Goal: Complete application form: Complete application form

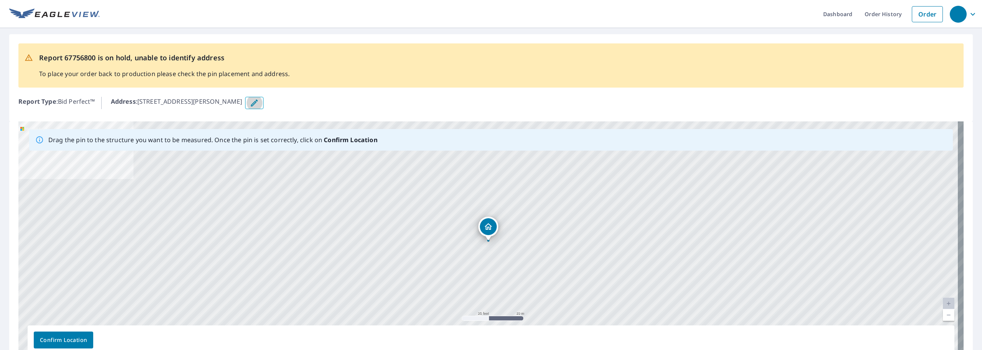
click at [259, 101] on icon "button" at bounding box center [254, 102] width 9 height 9
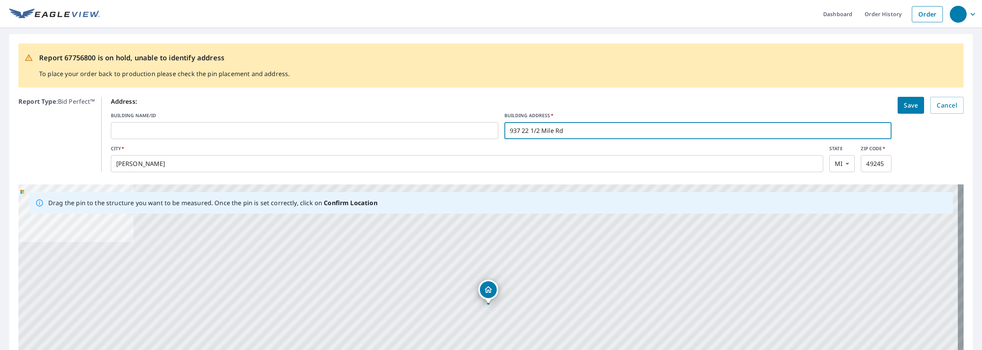
click at [551, 129] on input "937 22 1/2 Mile Rd" at bounding box center [699, 130] width 388 height 21
type input "[STREET_ADDRESS]"
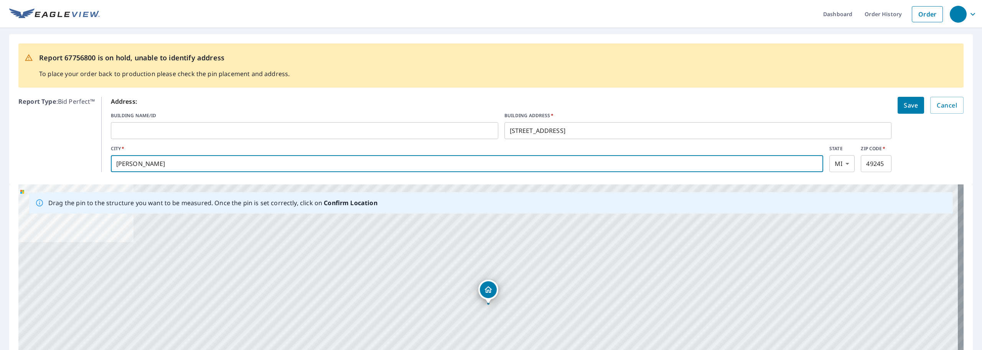
click at [159, 161] on input "[PERSON_NAME]" at bounding box center [467, 163] width 713 height 21
type input "H"
type input "[GEOGRAPHIC_DATA]"
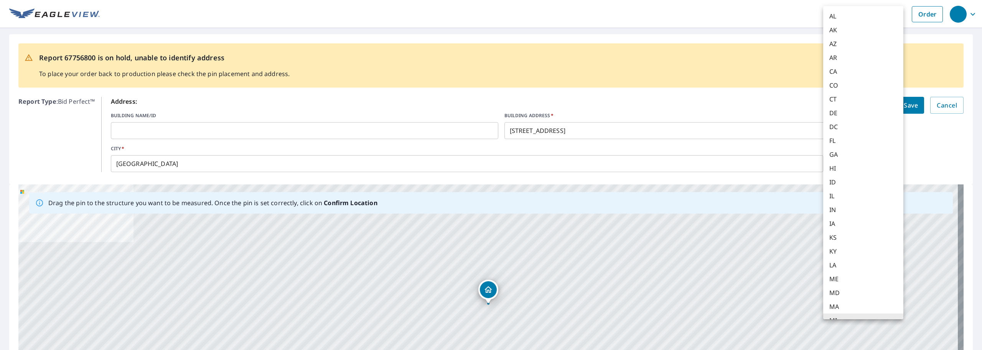
scroll to position [8, 0]
click at [843, 162] on body "Dashboard Order History Order Report 67756800 is on hold, unable to identify ad…" at bounding box center [491, 175] width 982 height 350
click at [839, 78] on li "CO" at bounding box center [864, 77] width 80 height 14
type input "CO"
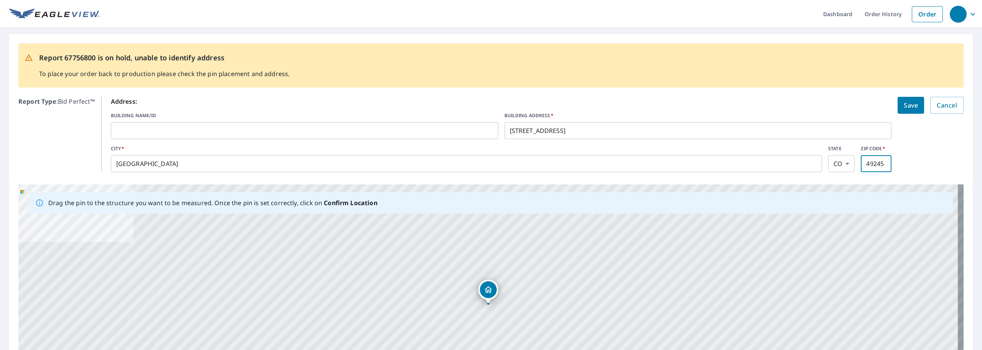
drag, startPoint x: 875, startPoint y: 163, endPoint x: 880, endPoint y: 168, distance: 7.1
click at [878, 167] on input "49245" at bounding box center [876, 163] width 31 height 21
click at [877, 163] on input "49245" at bounding box center [876, 163] width 31 height 21
type input "4"
type input "1"
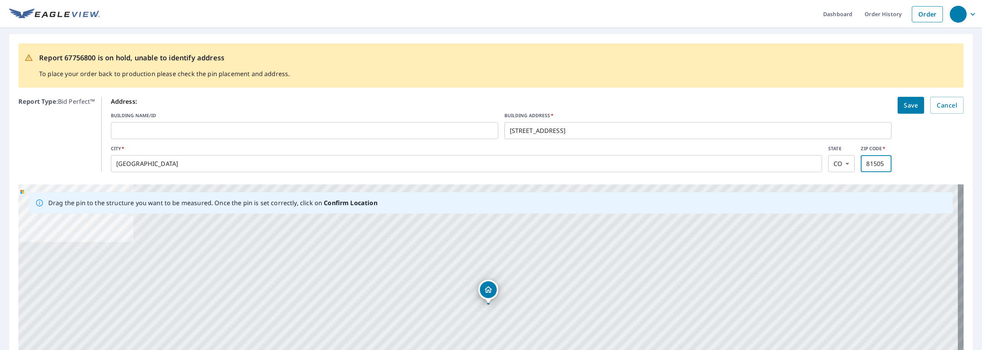
type input "81505"
click at [907, 103] on span "Save" at bounding box center [911, 105] width 14 height 11
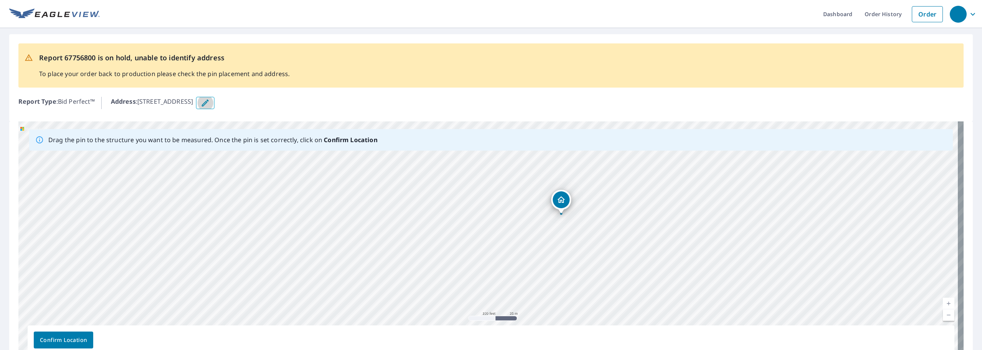
click at [215, 101] on button "button" at bounding box center [205, 103] width 18 height 12
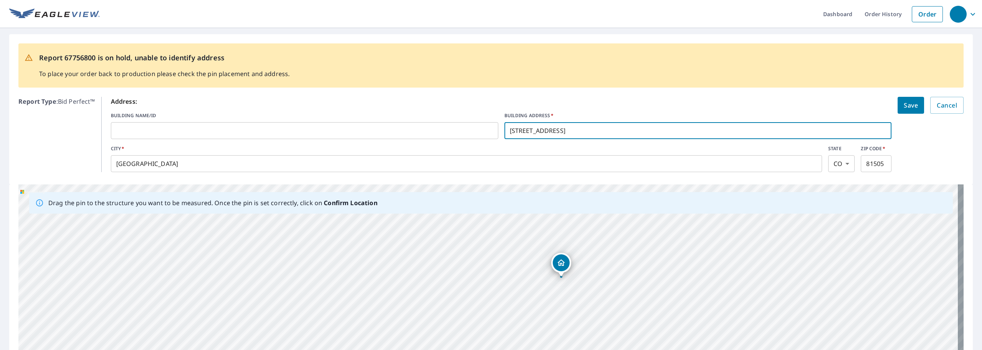
drag, startPoint x: 526, startPoint y: 129, endPoint x: 530, endPoint y: 131, distance: 4.2
click at [529, 130] on input "[STREET_ADDRESS]" at bounding box center [699, 130] width 388 height 21
type input "937 22 1/2 Rd"
click at [908, 102] on span "Save" at bounding box center [911, 105] width 14 height 11
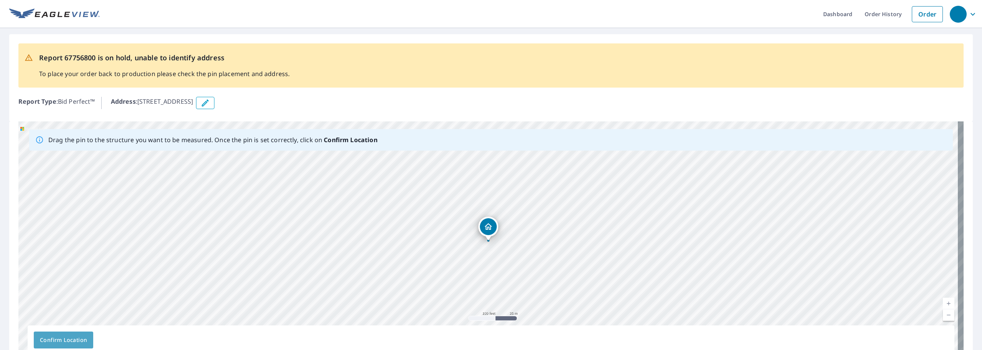
click at [79, 335] on span "Confirm Location" at bounding box center [63, 340] width 47 height 10
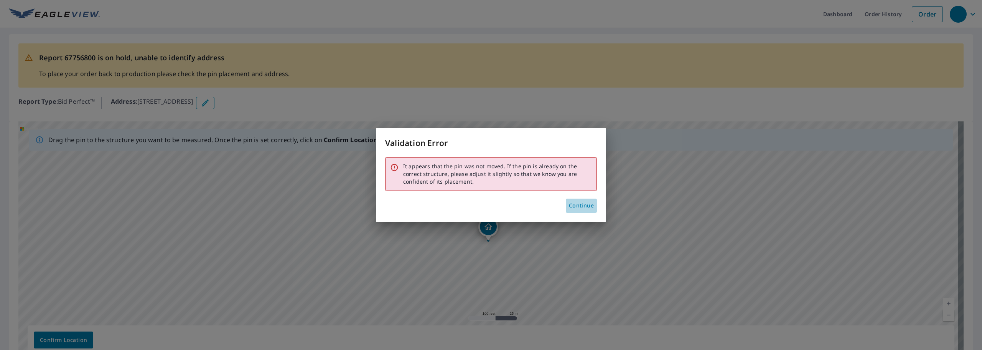
drag, startPoint x: 586, startPoint y: 203, endPoint x: 587, endPoint y: 207, distance: 3.9
click at [587, 204] on span "Continue" at bounding box center [581, 206] width 25 height 10
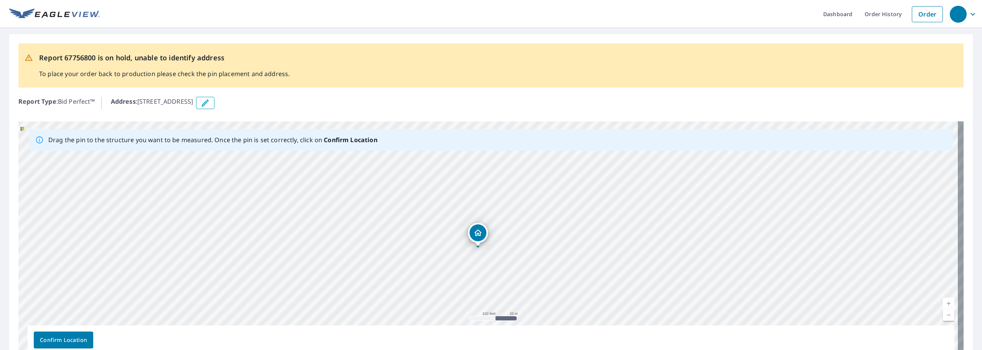
drag, startPoint x: 490, startPoint y: 227, endPoint x: 481, endPoint y: 233, distance: 11.9
click at [82, 333] on button "Confirm Location" at bounding box center [63, 339] width 59 height 17
